Goal: Information Seeking & Learning: Check status

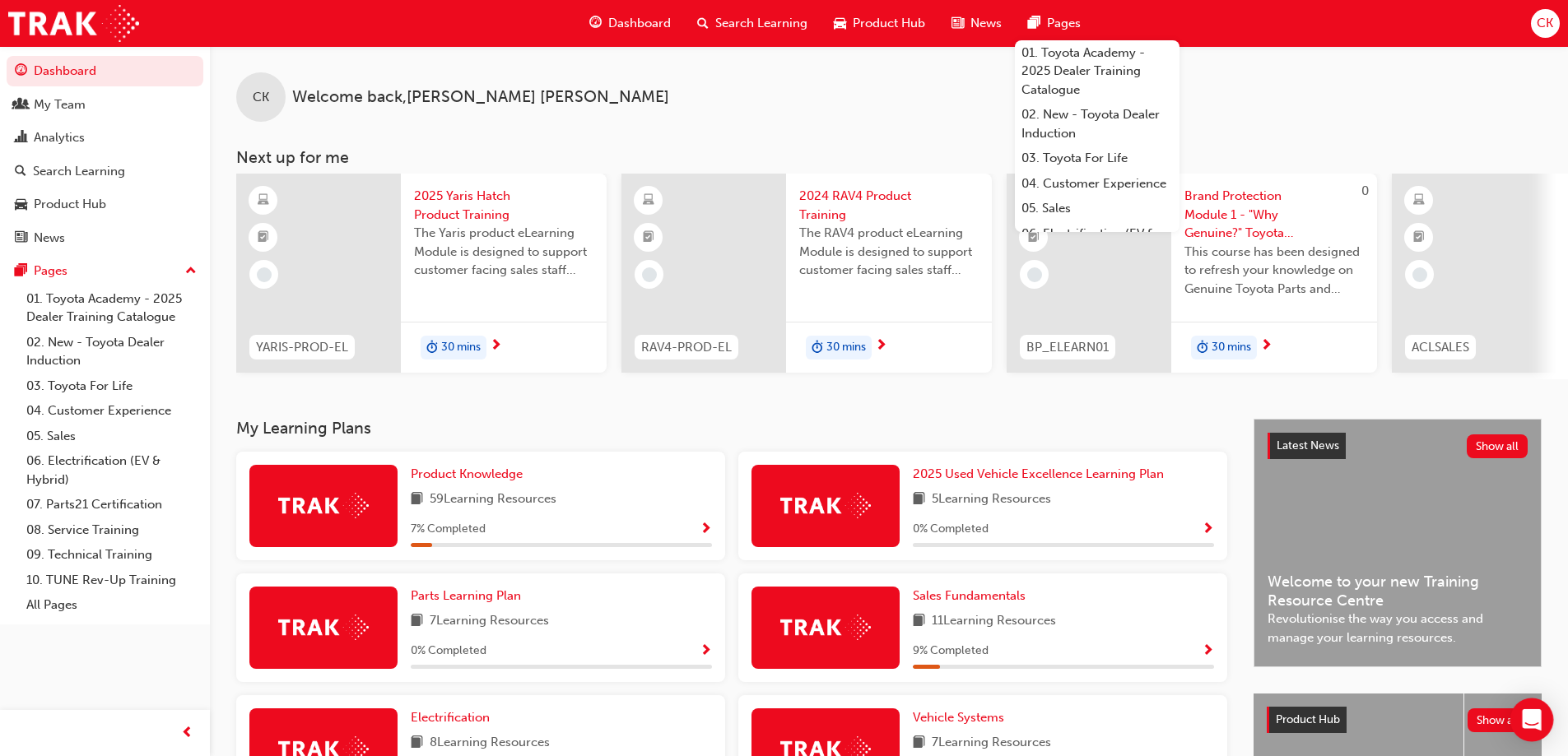
click at [1529, 719] on icon "Open Intercom Messenger" at bounding box center [1531, 719] width 19 height 21
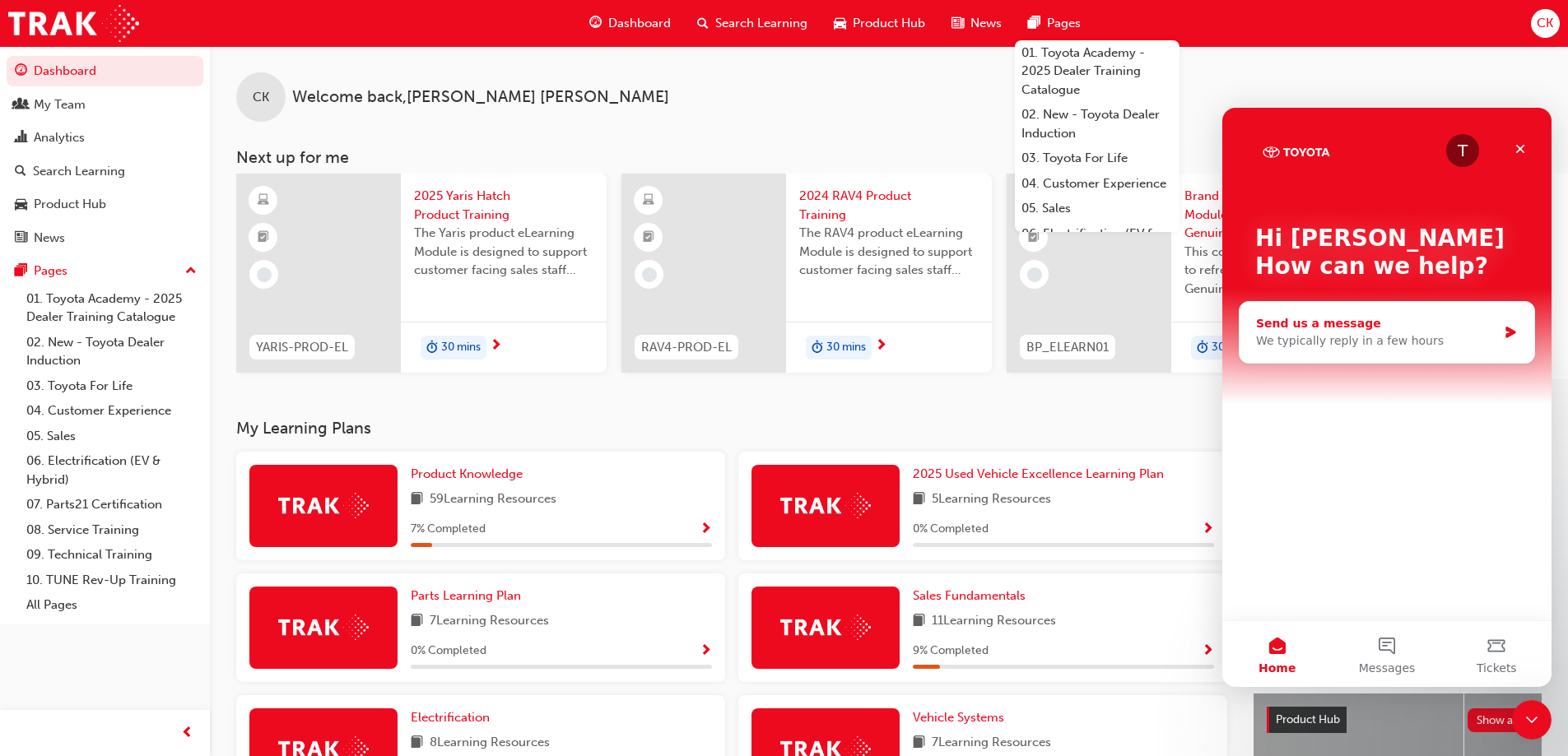
click at [1279, 344] on div "We typically reply in a few hours" at bounding box center [1377, 341] width 242 height 17
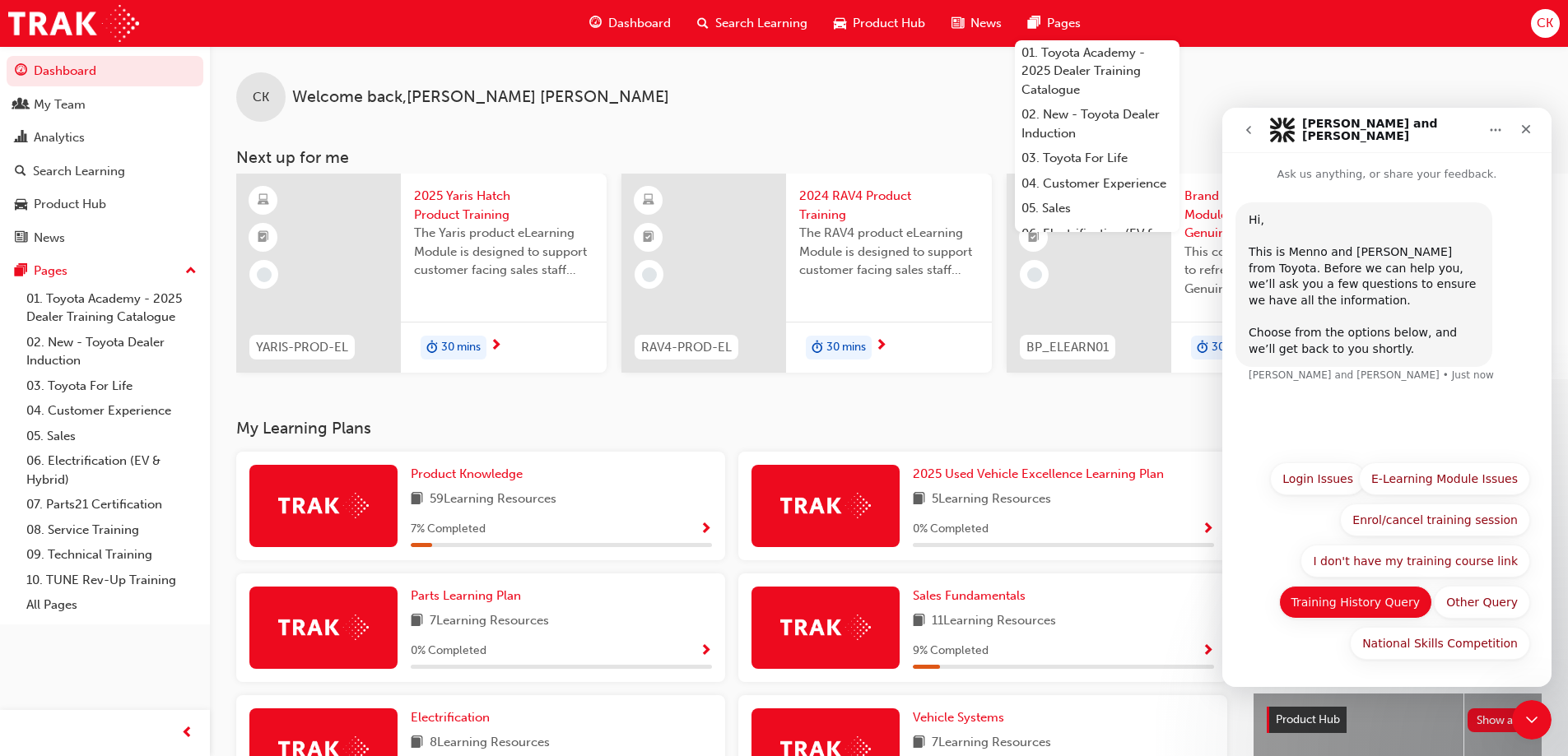
click at [1362, 602] on button "Training History Query" at bounding box center [1355, 602] width 154 height 33
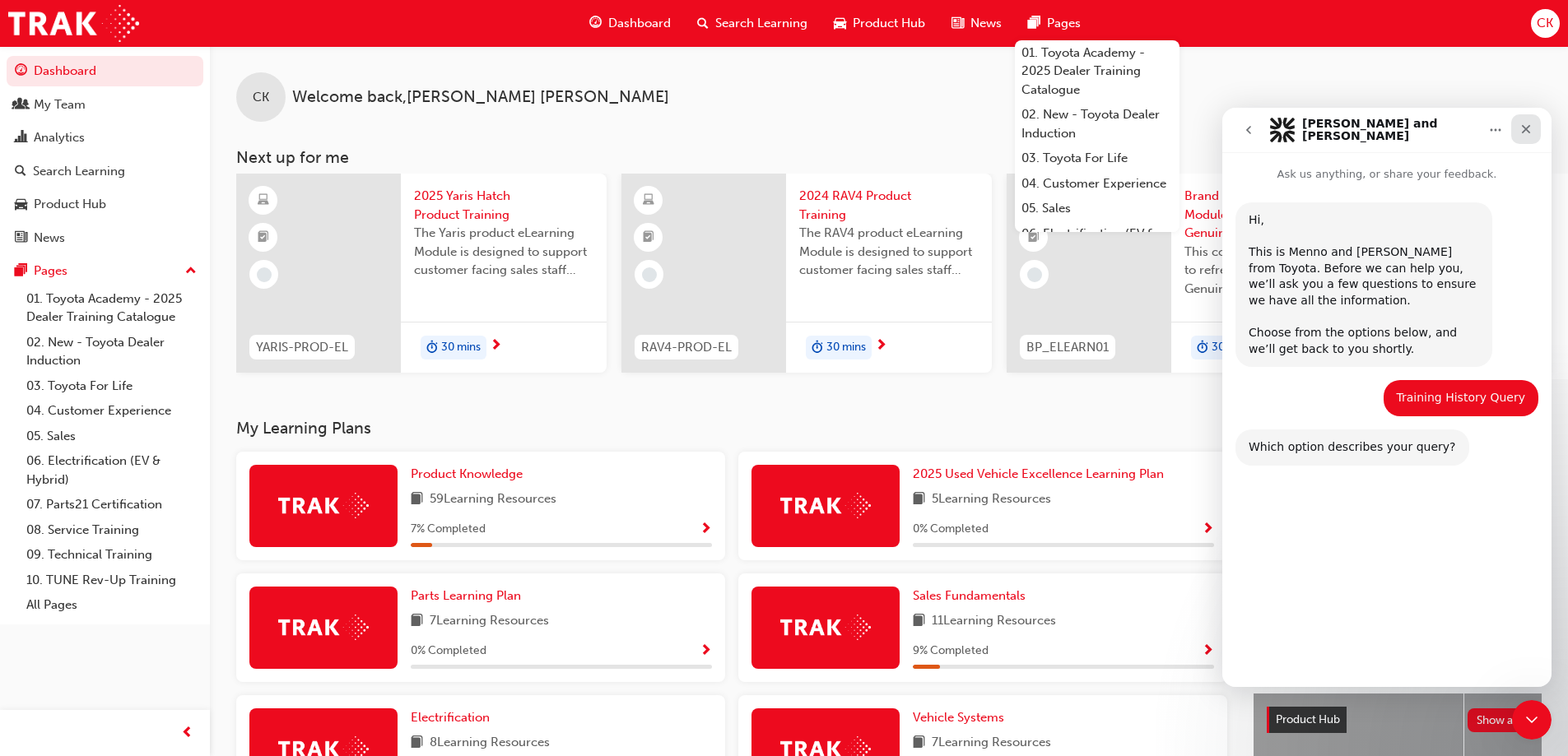
click at [1525, 127] on icon "Close" at bounding box center [1525, 128] width 9 height 9
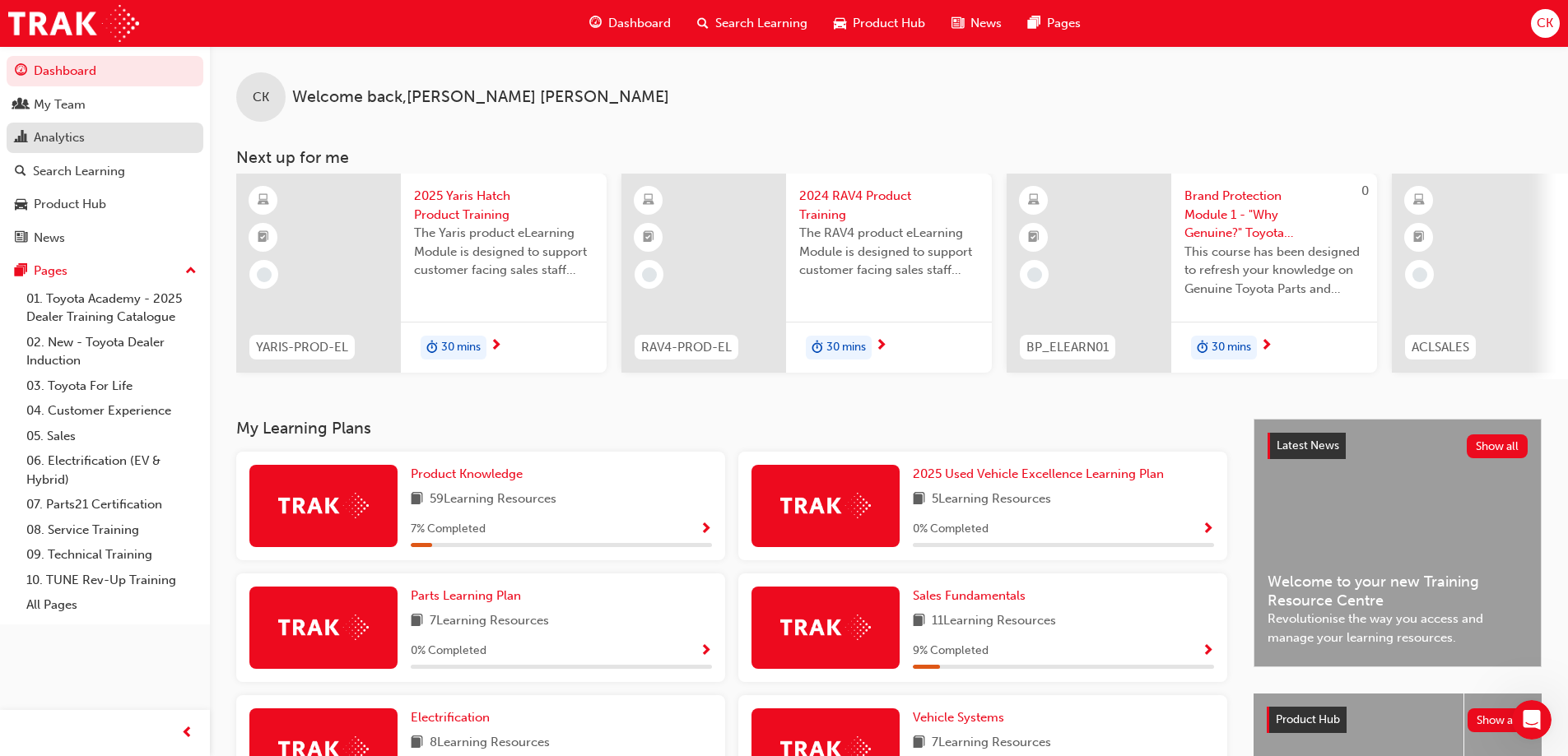
click at [73, 134] on div "Analytics" at bounding box center [59, 138] width 51 height 19
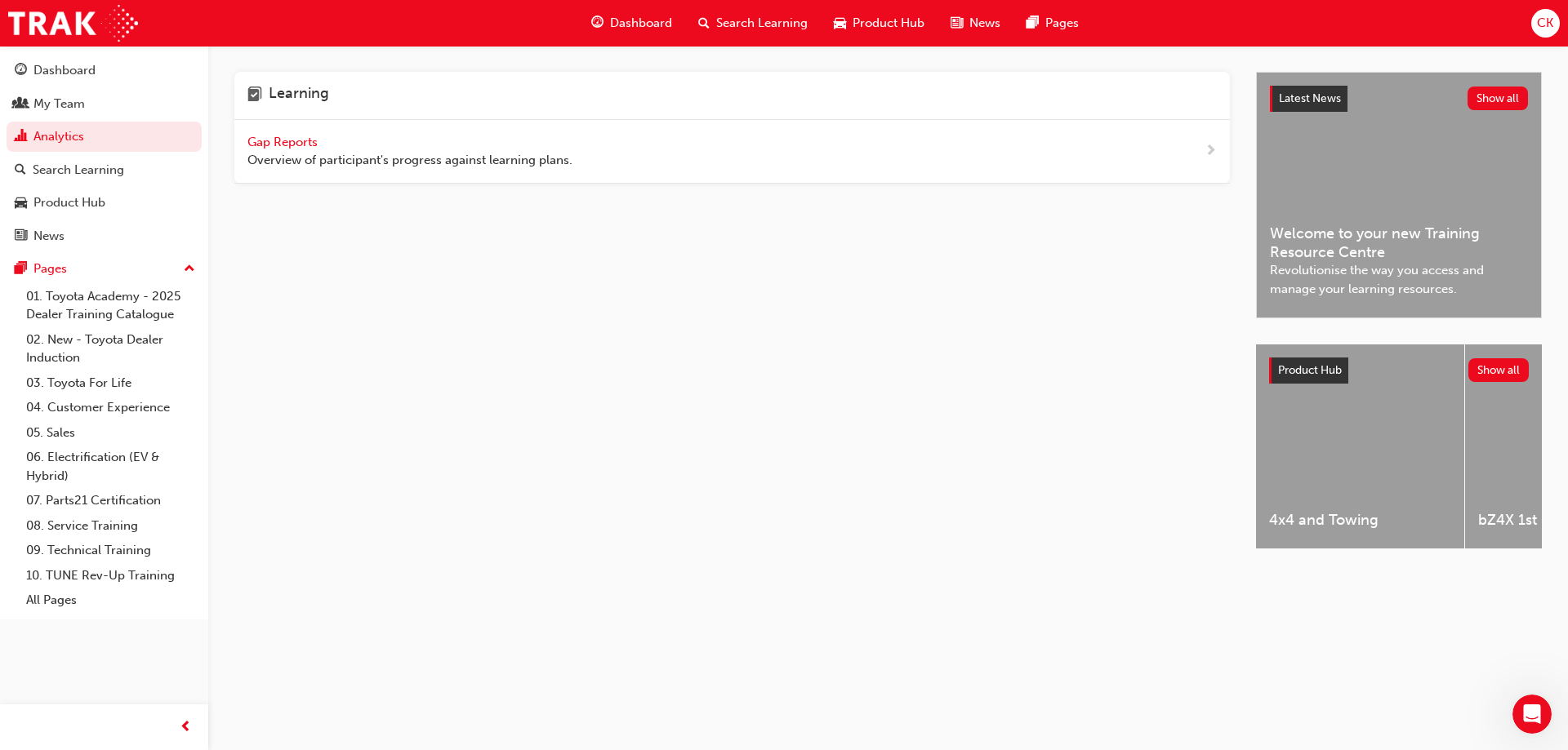
click at [271, 141] on span "Gap Reports" at bounding box center [284, 142] width 74 height 14
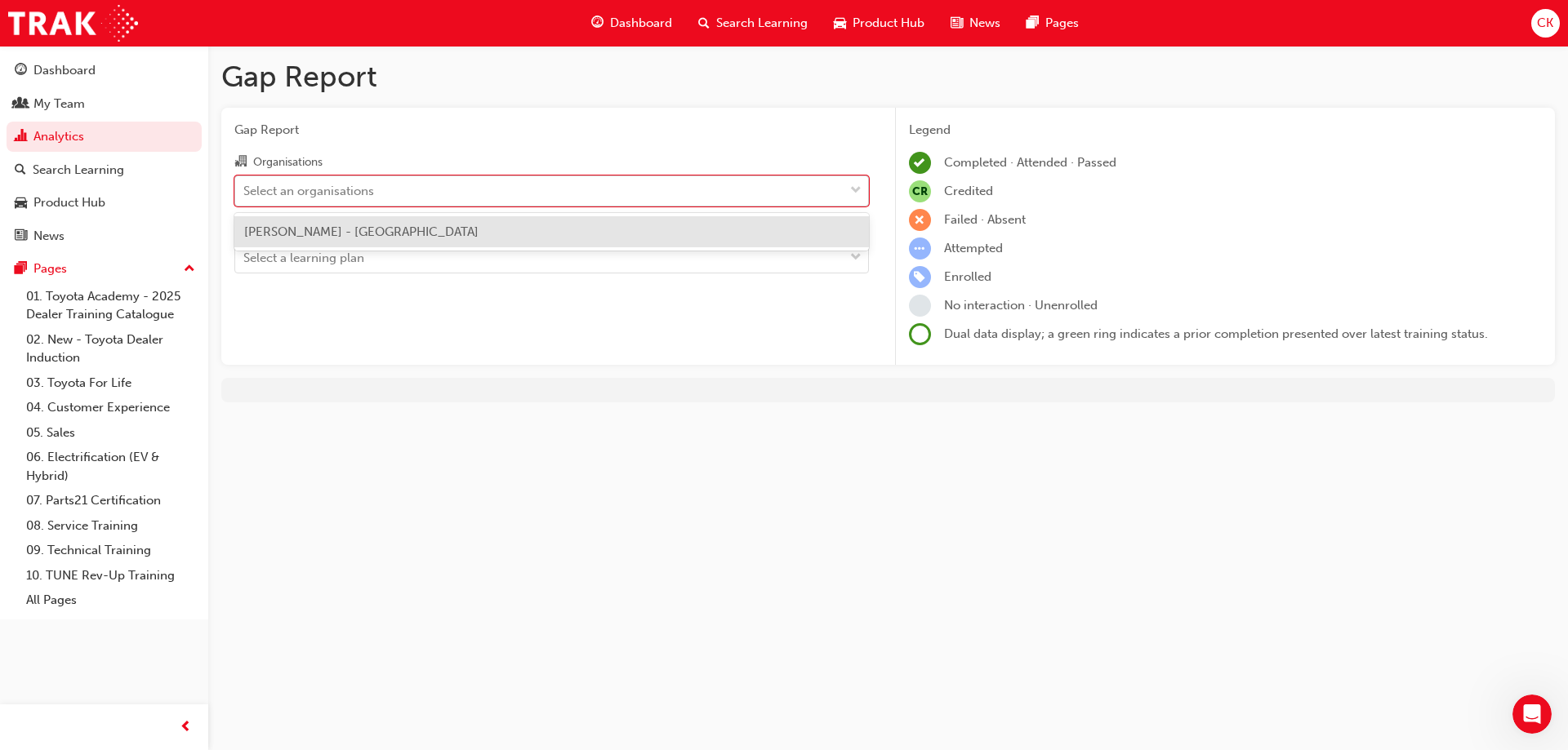
click at [859, 190] on span "down-icon" at bounding box center [856, 191] width 12 height 21
click at [245, 190] on input "Organisations option [PERSON_NAME] - JAMESTOWN focused, 1 of 1. 1 result availa…" at bounding box center [244, 190] width 2 height 13
click at [813, 232] on div "[PERSON_NAME] - [GEOGRAPHIC_DATA]" at bounding box center [551, 232] width 634 height 32
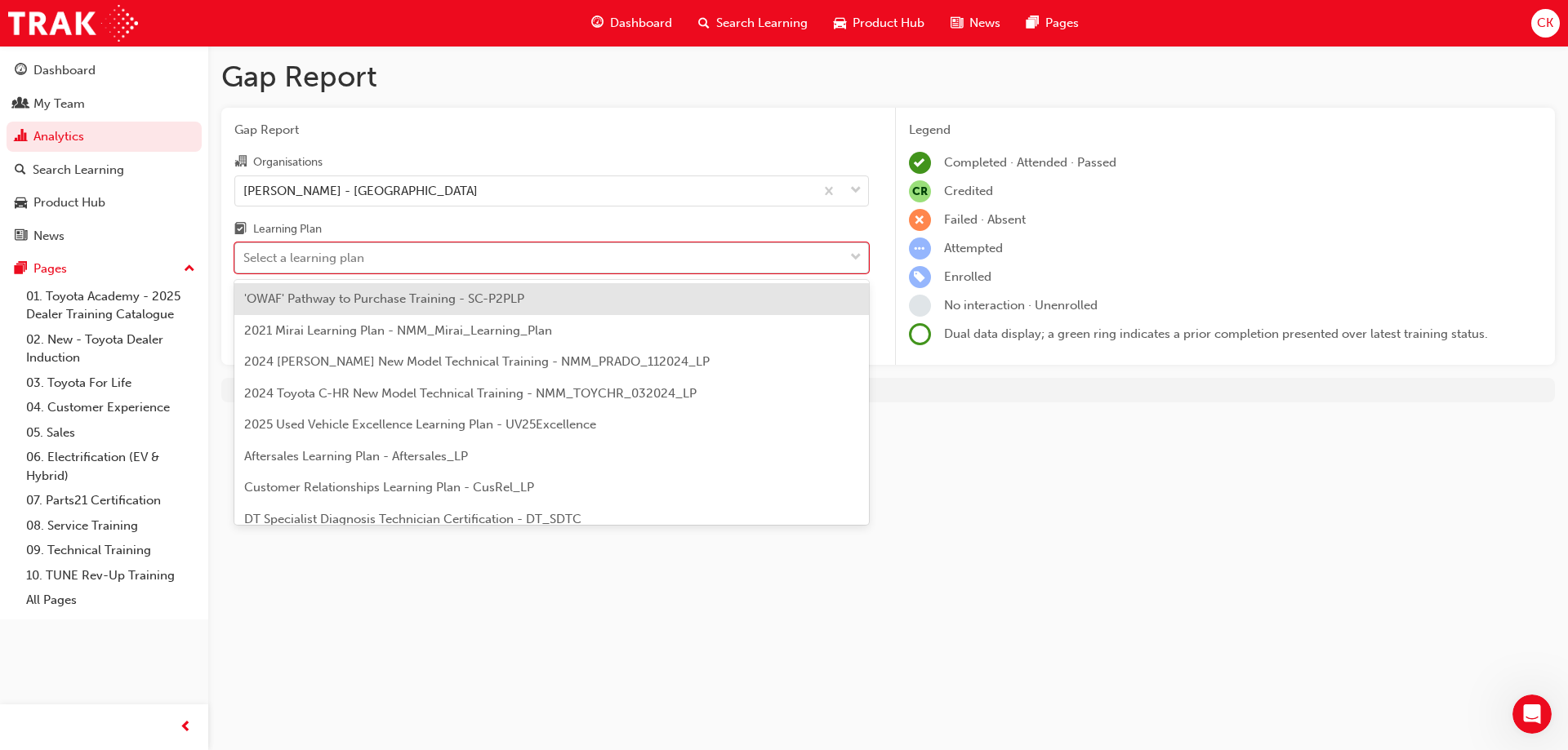
click at [857, 261] on span "down-icon" at bounding box center [856, 258] width 12 height 21
click at [245, 261] on input "Learning Plan option 'OWAF' Pathway to Purchase Training - SC-P2PLP focused, 1 …" at bounding box center [244, 258] width 2 height 13
click at [857, 257] on span "down-icon" at bounding box center [856, 258] width 12 height 21
click at [245, 257] on input "Learning Plan option 'OWAF' Pathway to Purchase Training - SC-P2PLP focused, 1 …" at bounding box center [244, 258] width 2 height 13
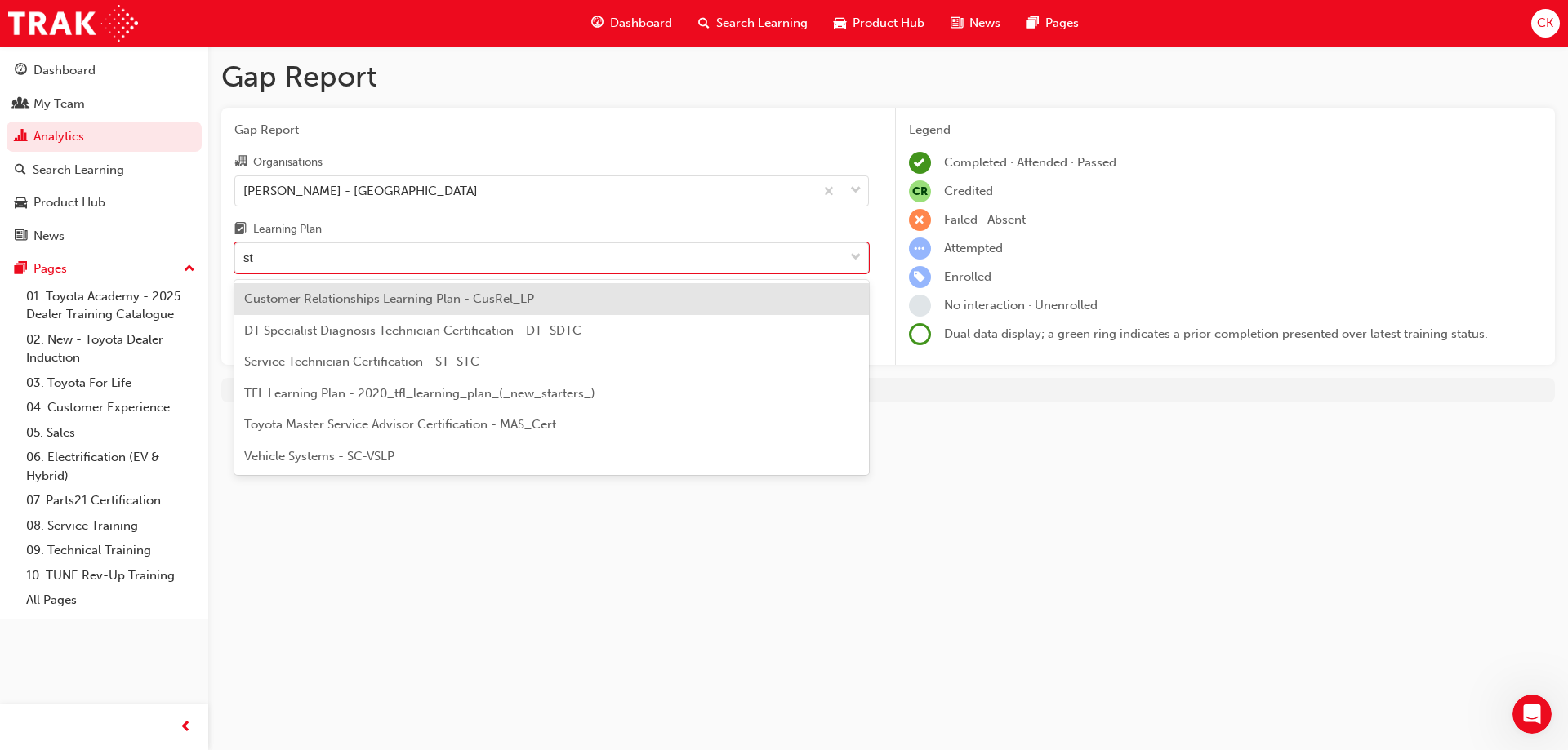
type input "stc"
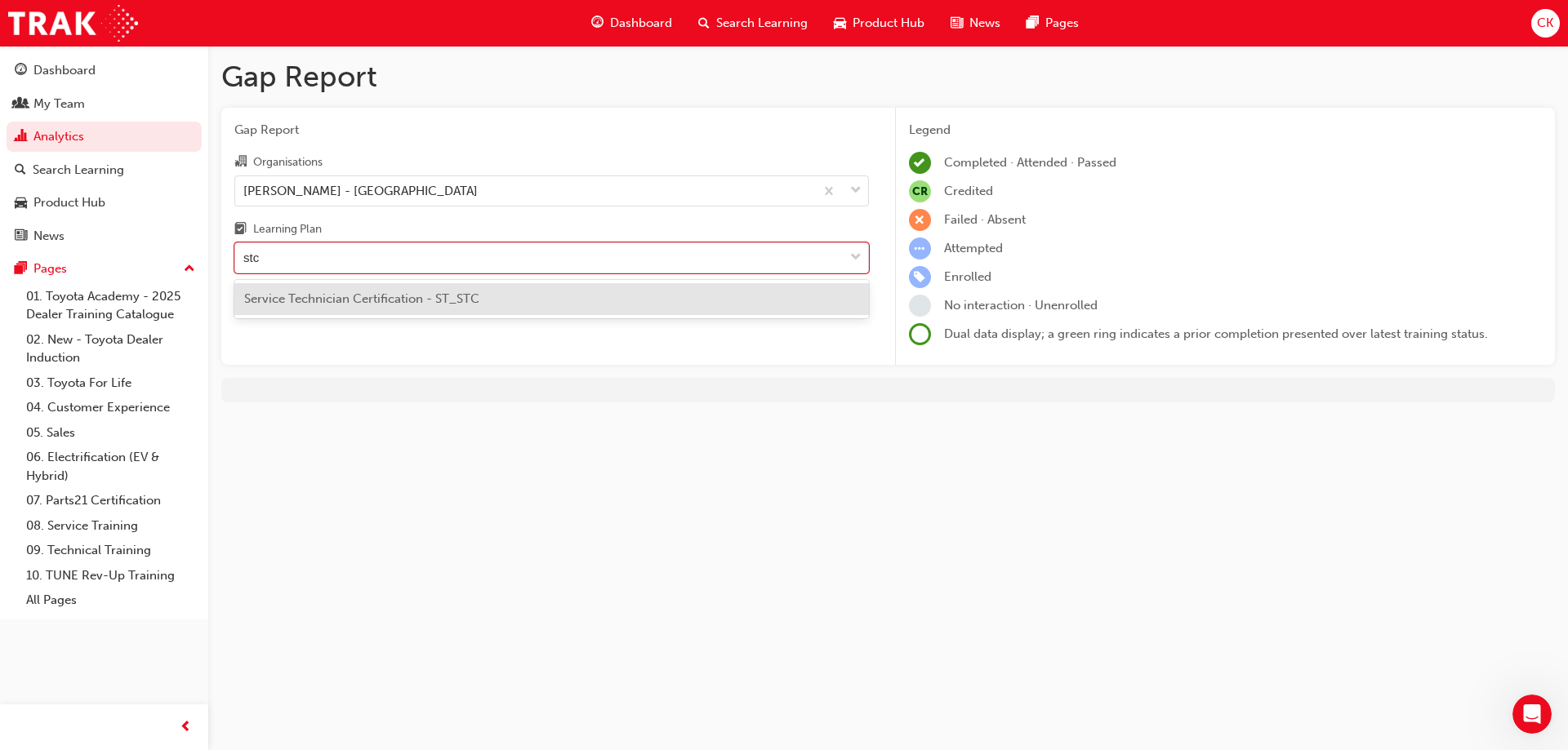
click at [584, 295] on div "Service Technician Certification - ST_STC" at bounding box center [551, 299] width 634 height 32
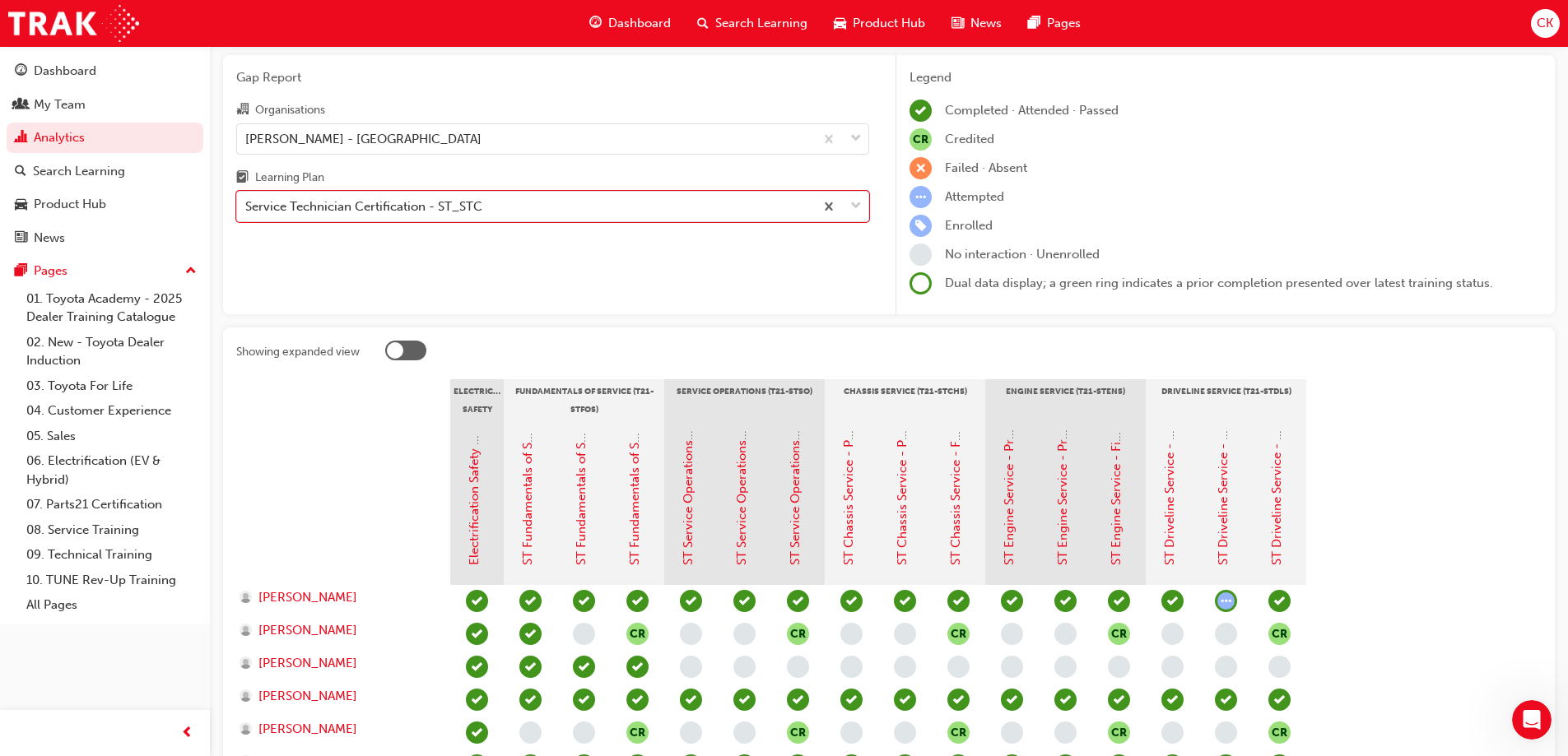
scroll to position [82, 0]
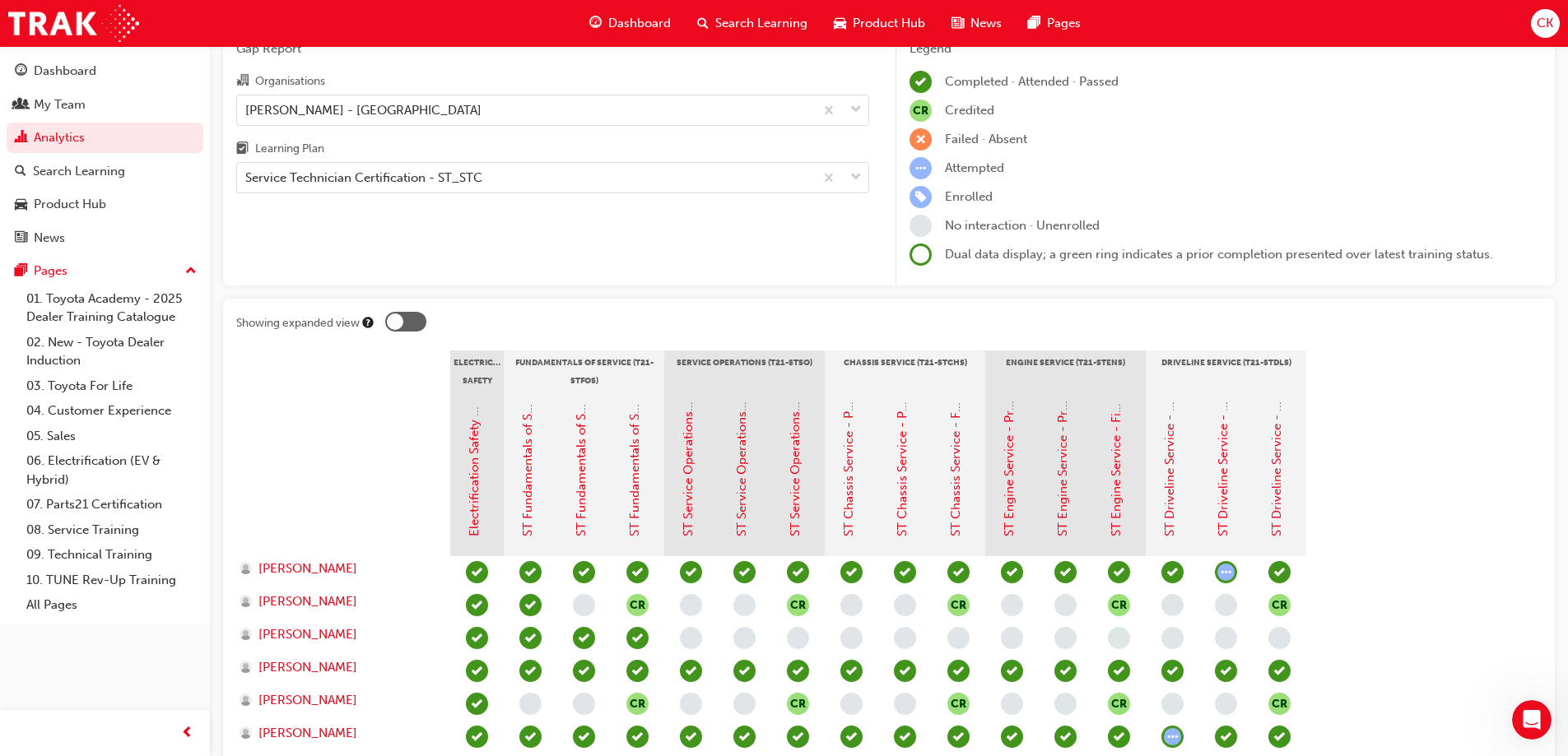
click at [1225, 569] on span "learningRecordVerb_ATTEMPT-icon" at bounding box center [1225, 572] width 22 height 22
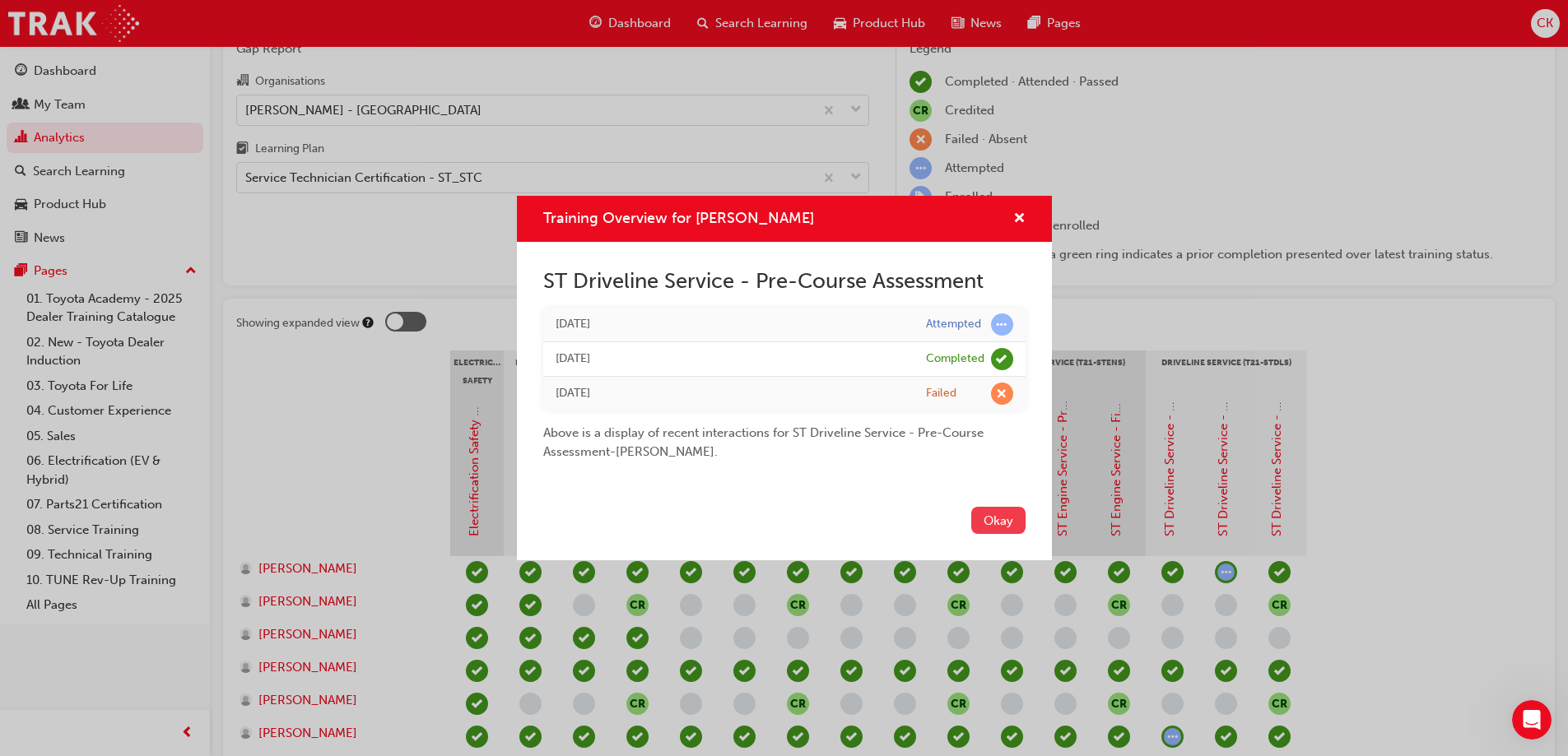
click at [999, 519] on button "Okay" at bounding box center [998, 520] width 54 height 27
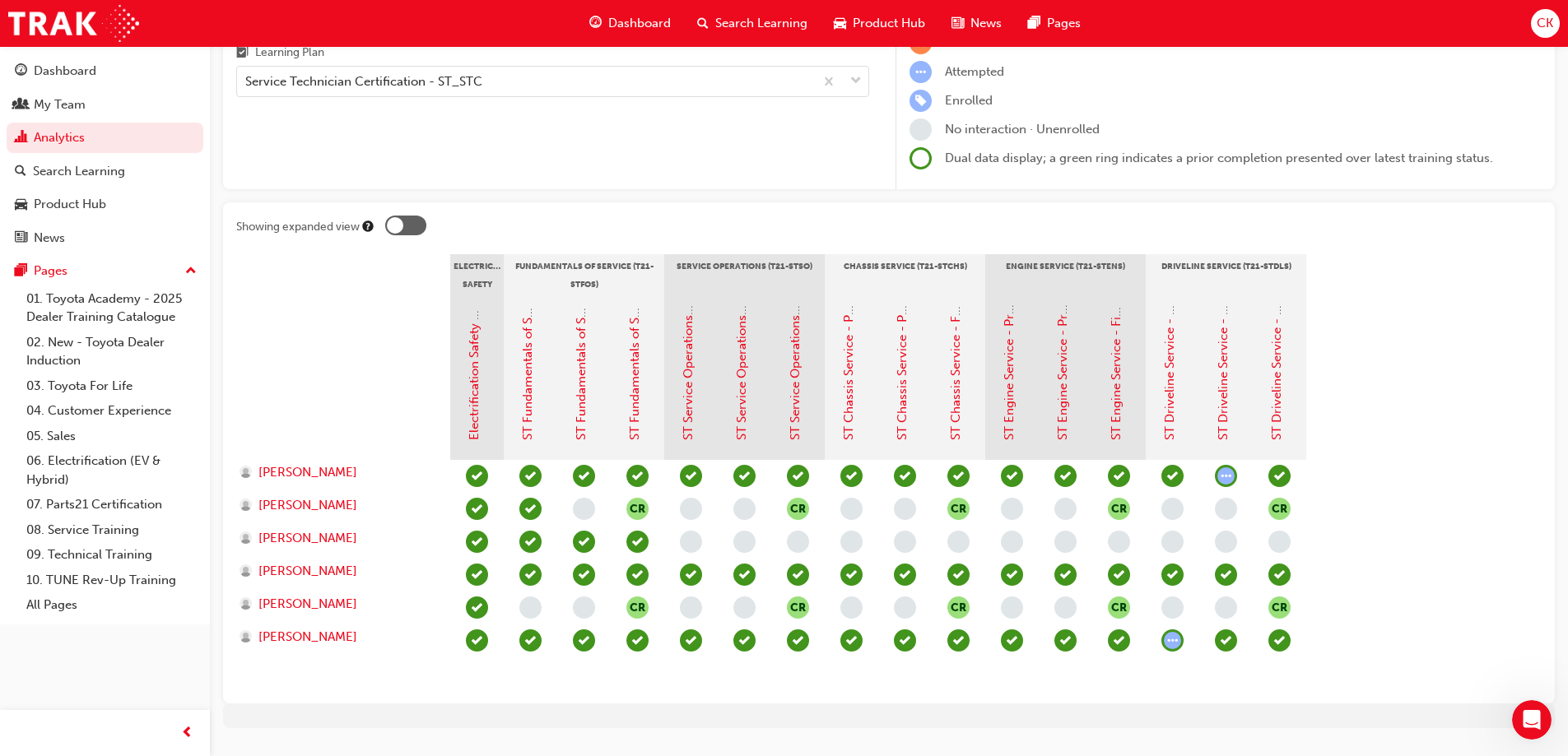
scroll to position [218, 0]
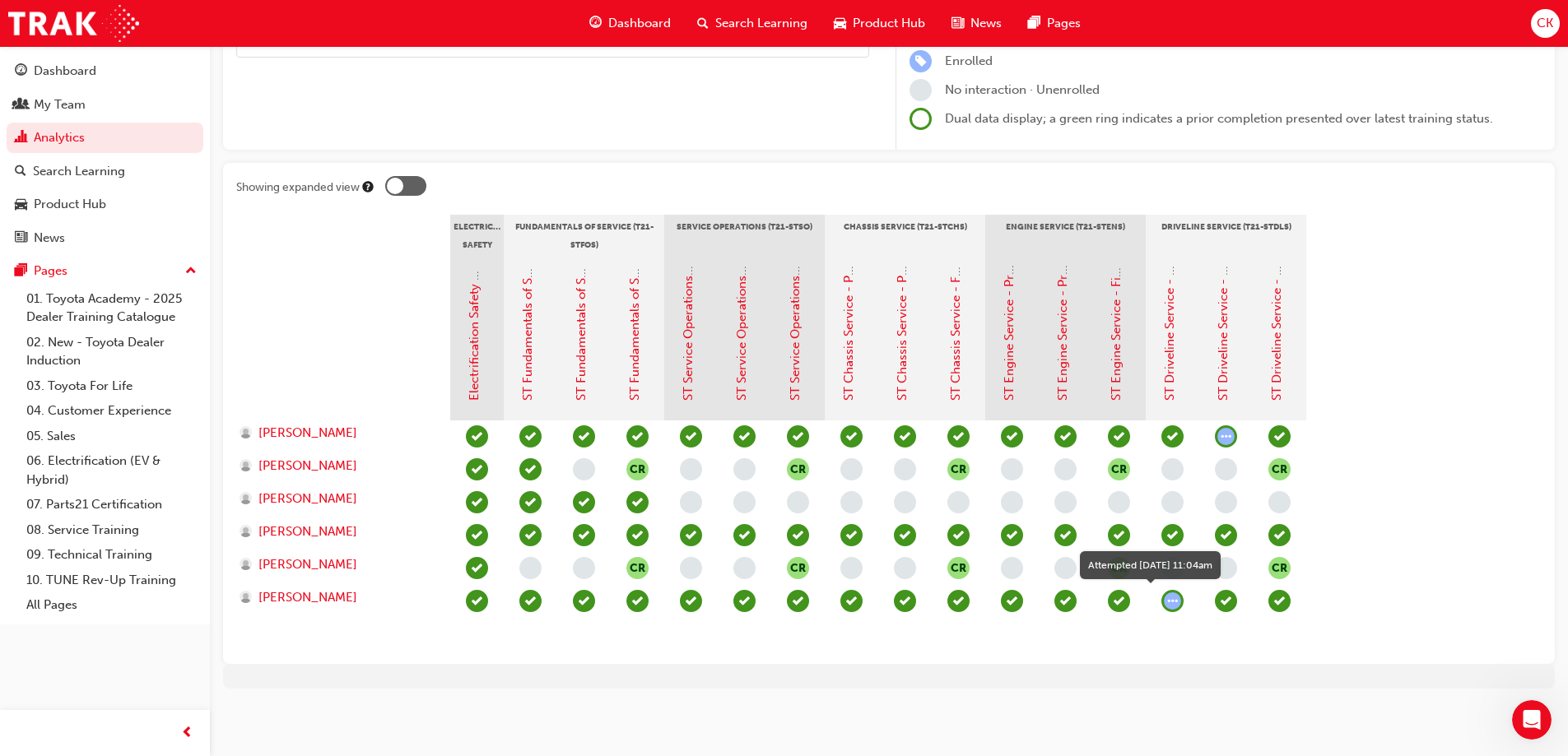
click at [1173, 600] on span "learningRecordVerb_ATTEMPT-icon" at bounding box center [1172, 601] width 22 height 22
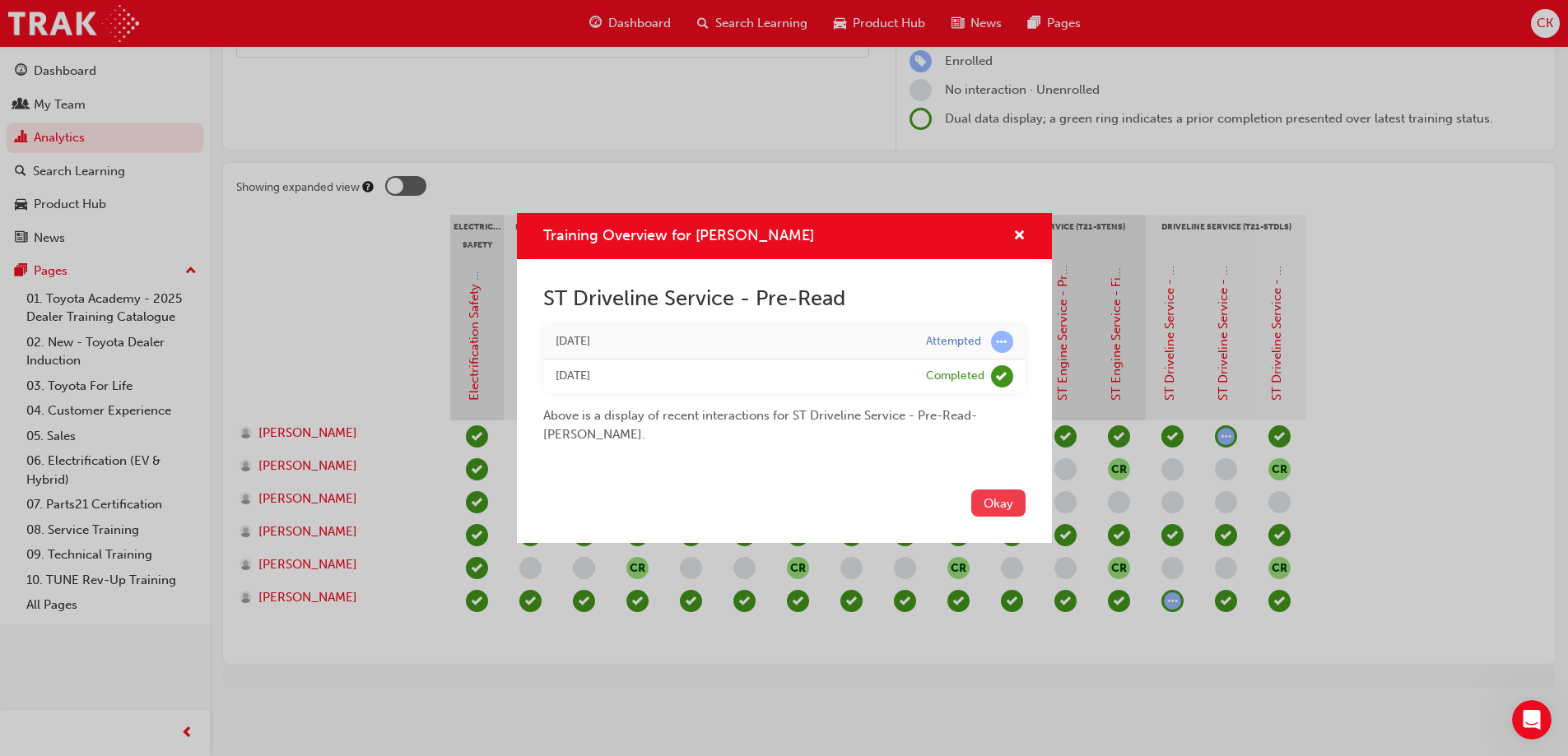
click at [997, 497] on button "Okay" at bounding box center [998, 503] width 54 height 27
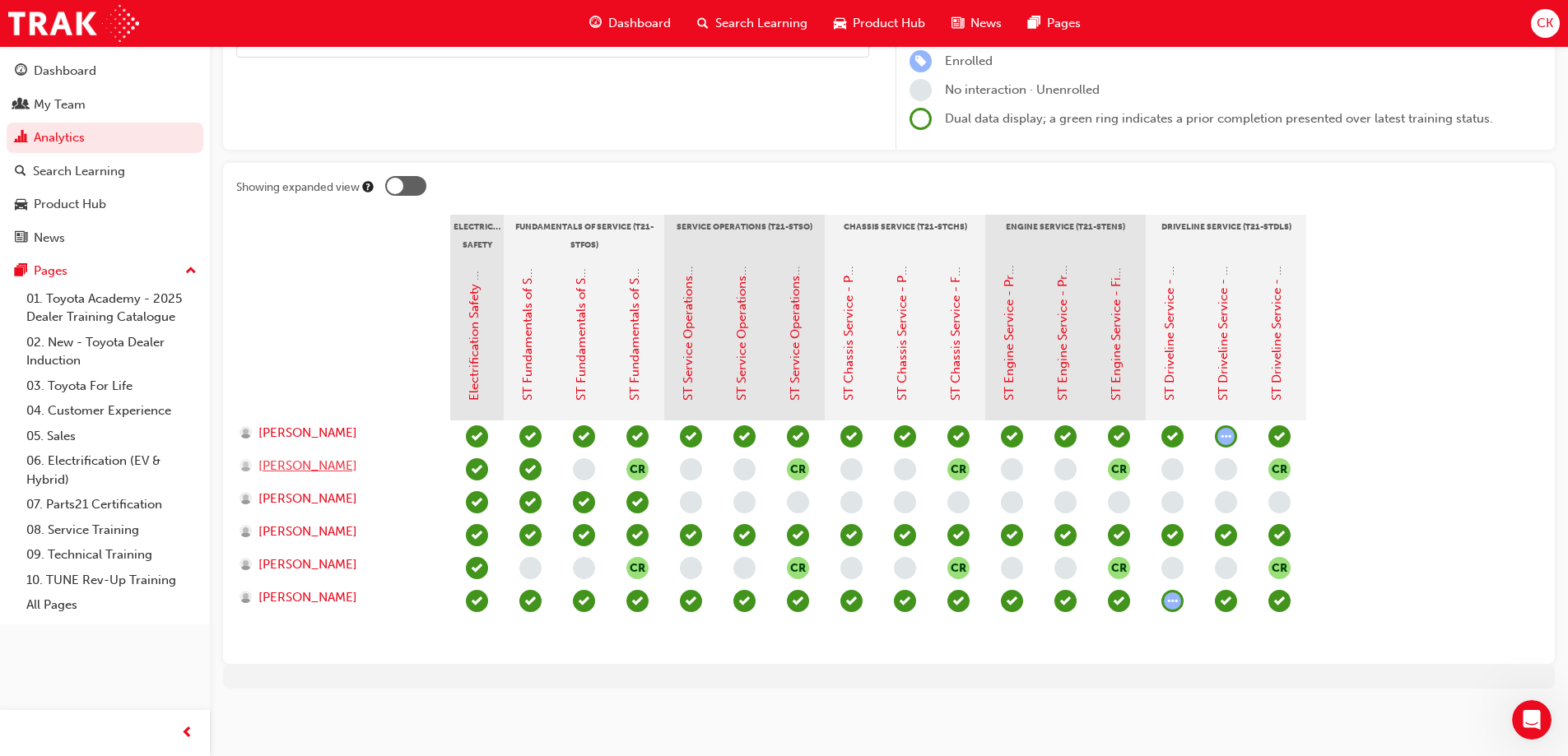
click at [320, 460] on span "[PERSON_NAME]" at bounding box center [307, 466] width 99 height 19
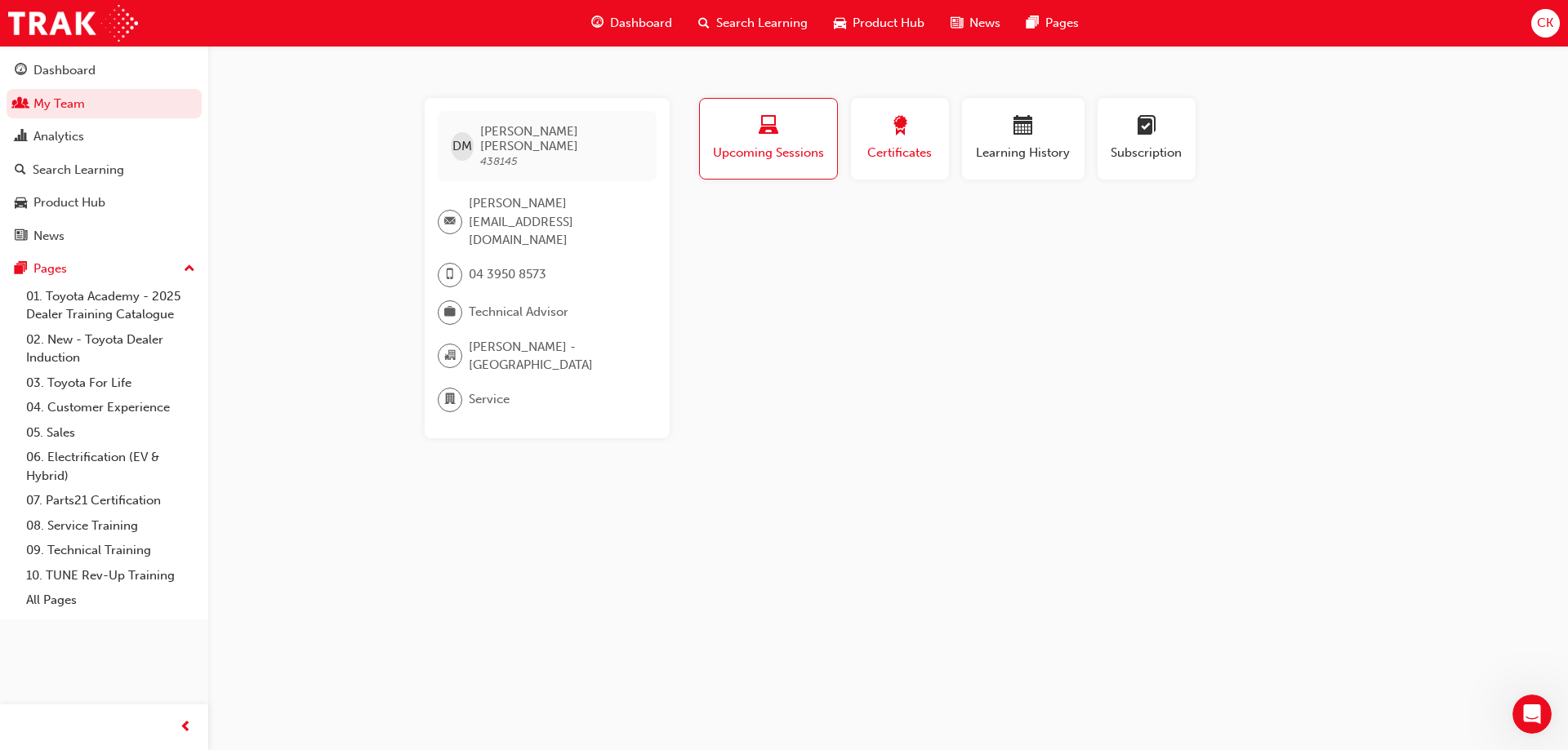
click at [901, 122] on span "award-icon" at bounding box center [900, 126] width 19 height 22
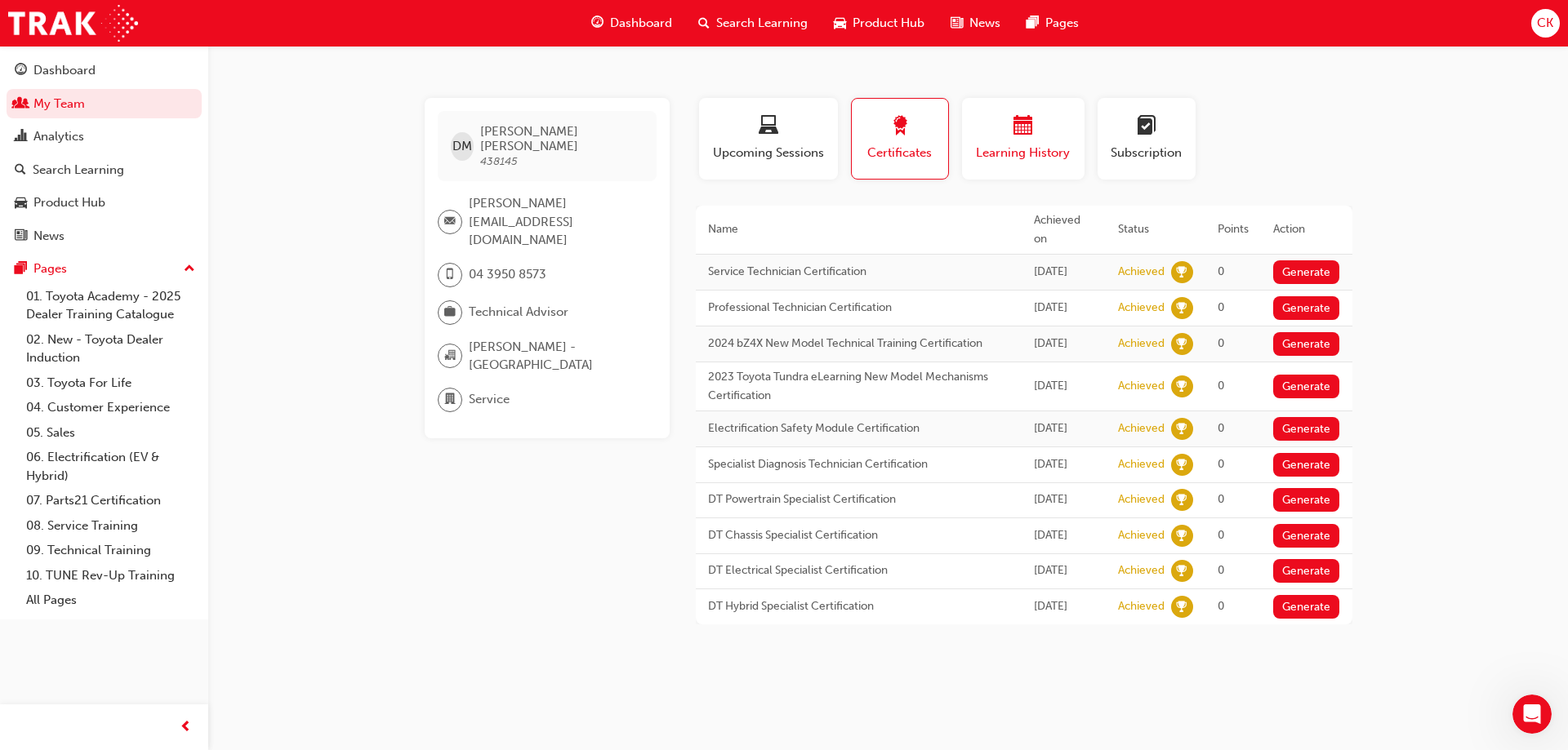
click at [1015, 135] on span "calendar-icon" at bounding box center [1023, 126] width 19 height 22
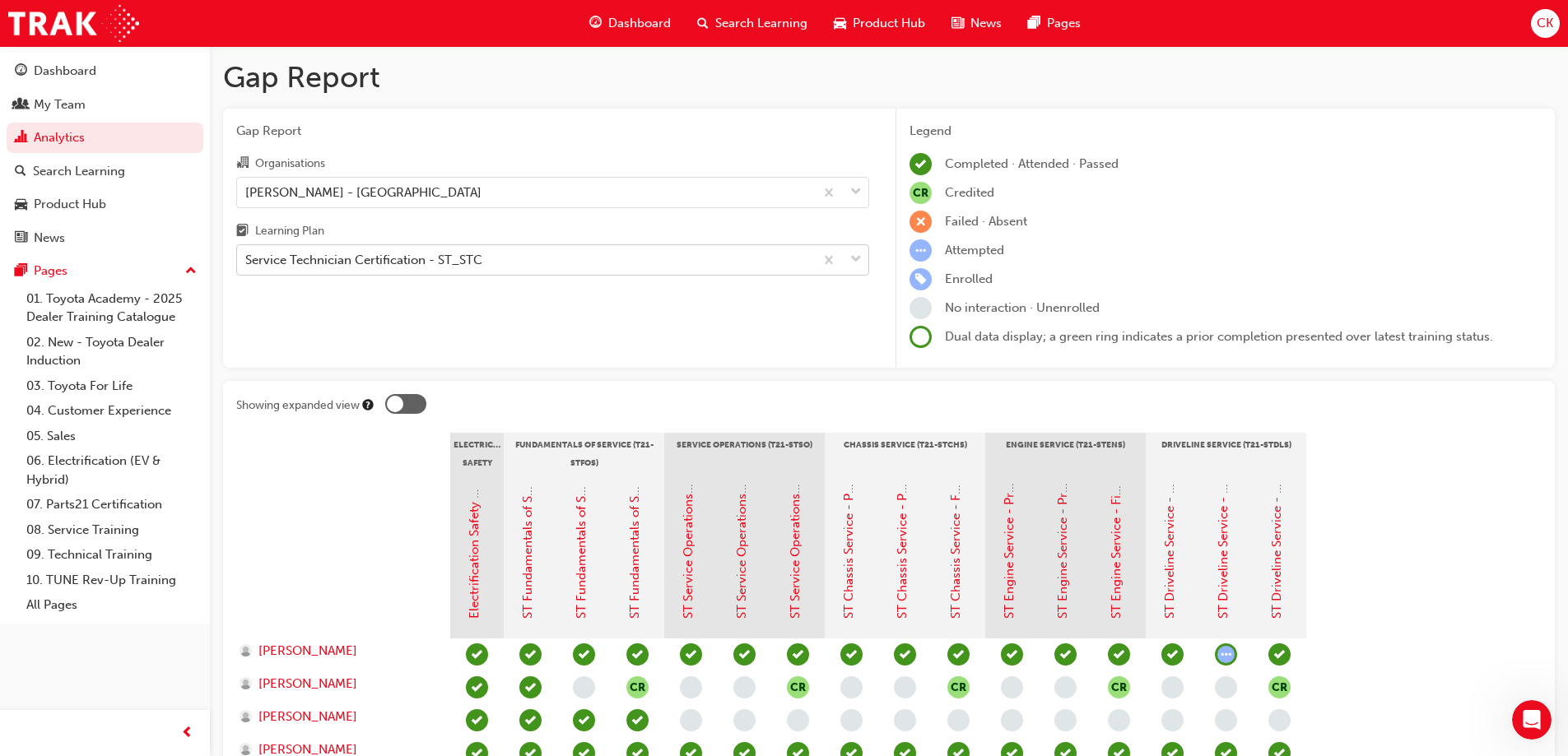
click at [529, 258] on div "Service Technician Certification - ST_STC" at bounding box center [525, 261] width 577 height 29
click at [247, 258] on input "Learning Plan Service Technician Certification - ST_STC" at bounding box center [246, 260] width 2 height 14
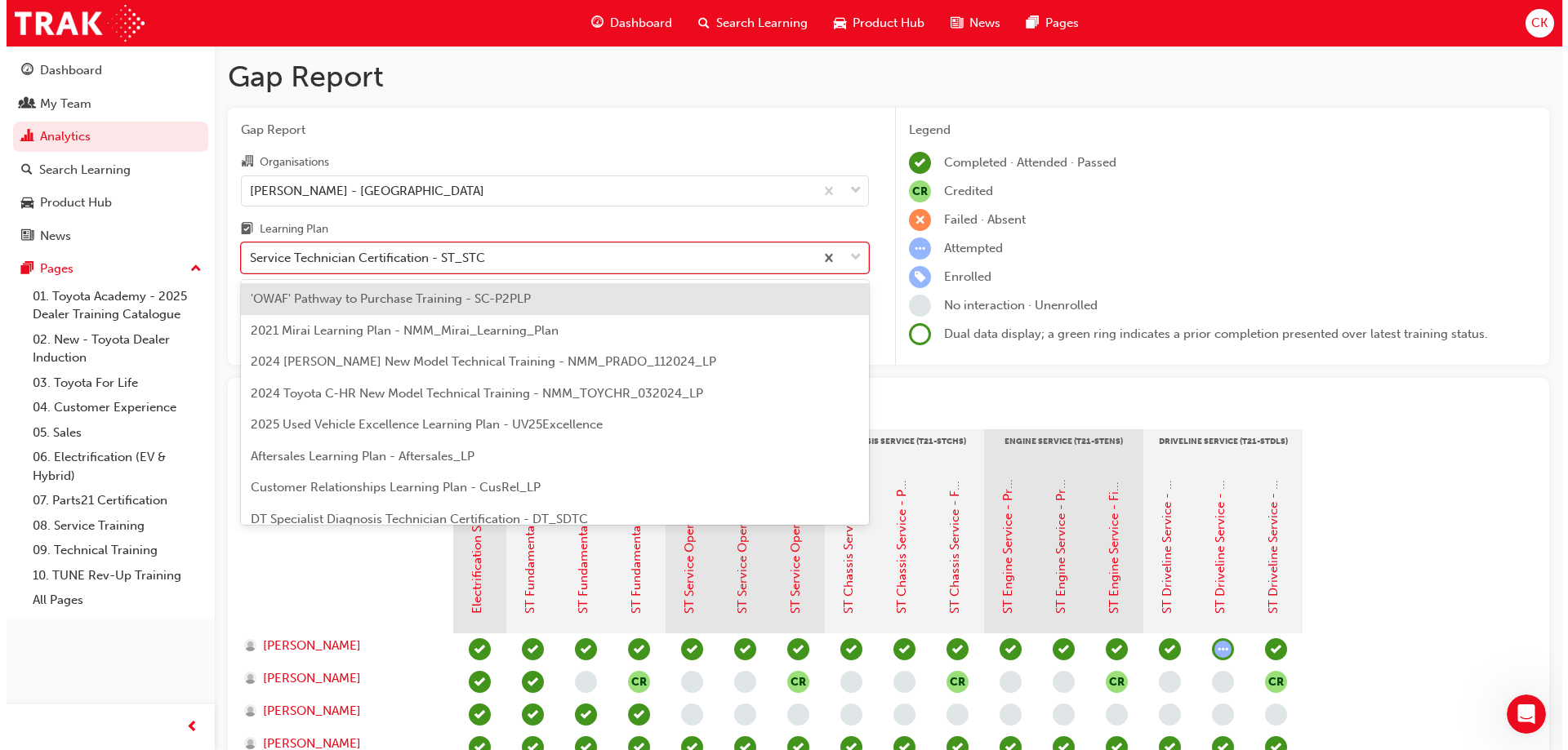
scroll to position [461, 0]
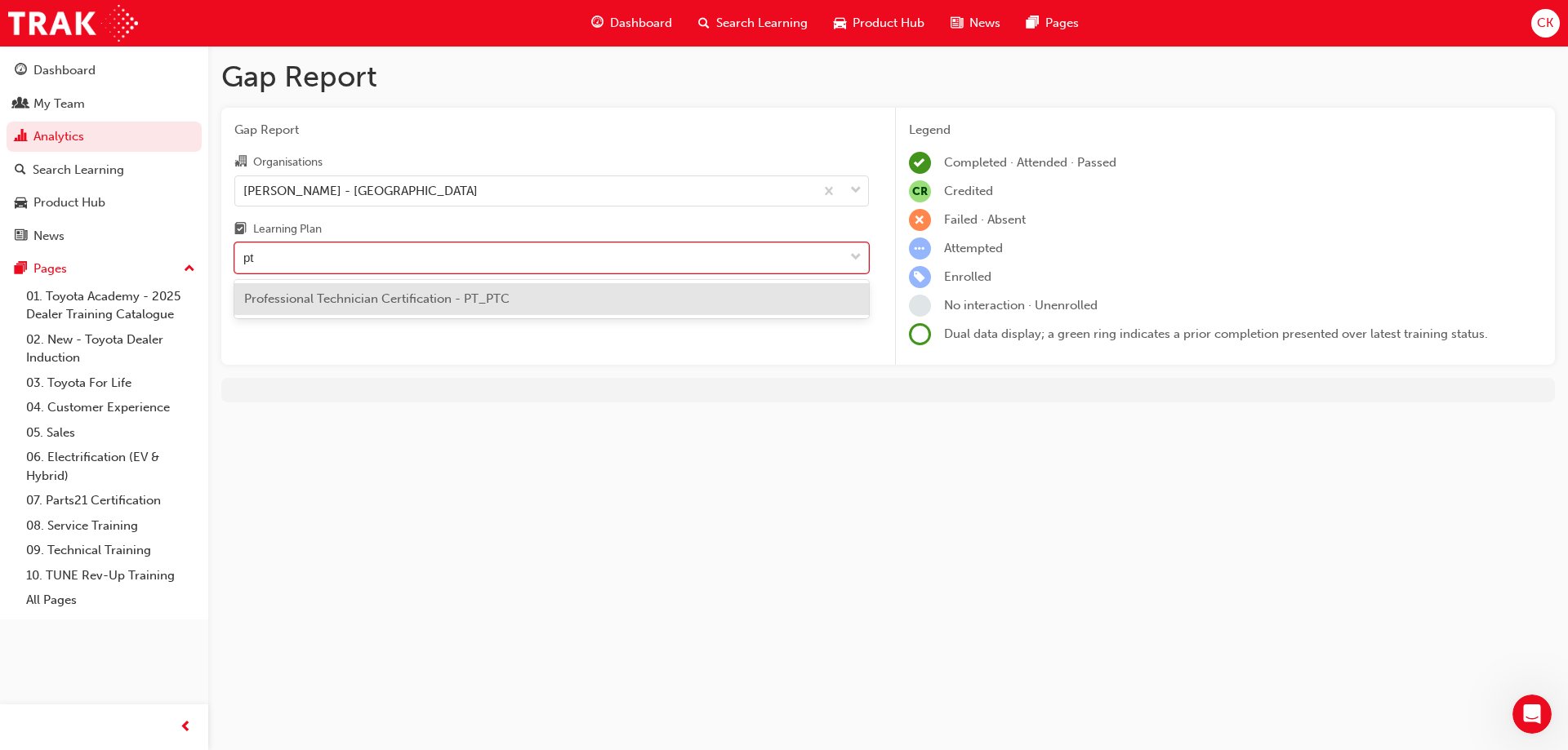
type input "ptc"
click at [477, 297] on span "Professional Technician Certification - PT_PTC" at bounding box center [377, 298] width 265 height 14
